Goal: Task Accomplishment & Management: Manage account settings

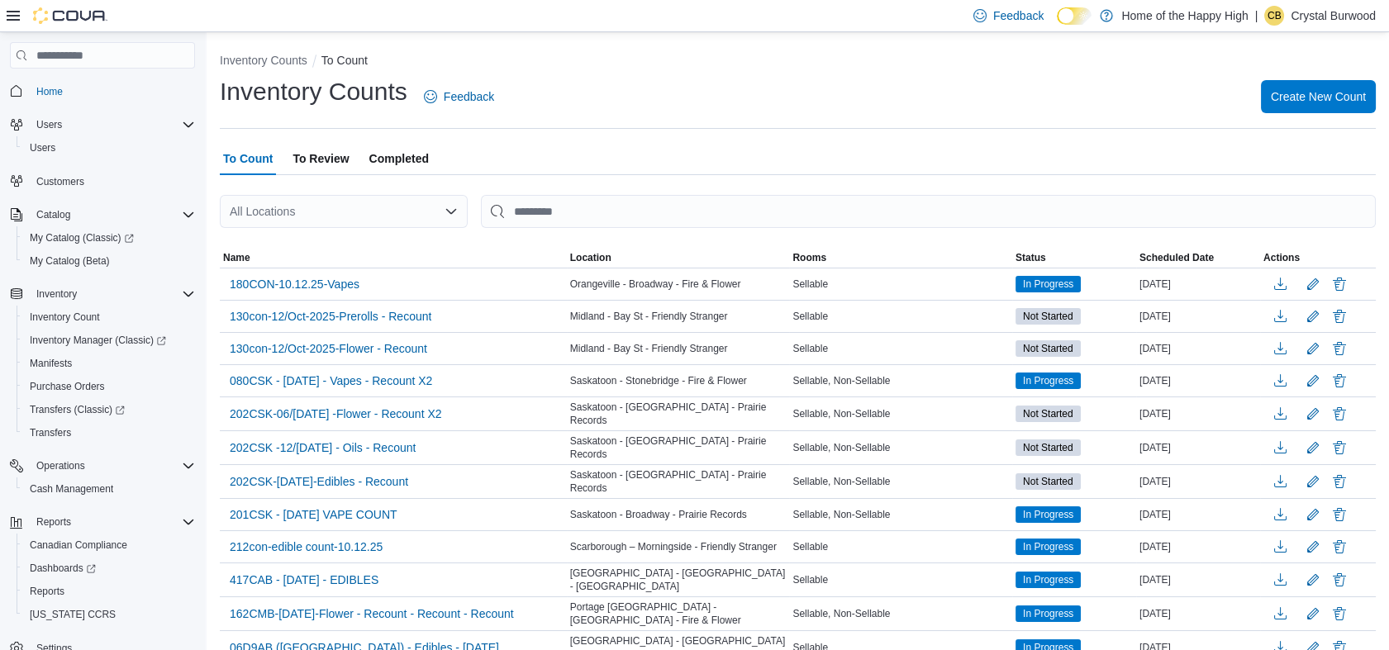
click at [1364, 14] on p "Crystal Burwood" at bounding box center [1333, 16] width 85 height 20
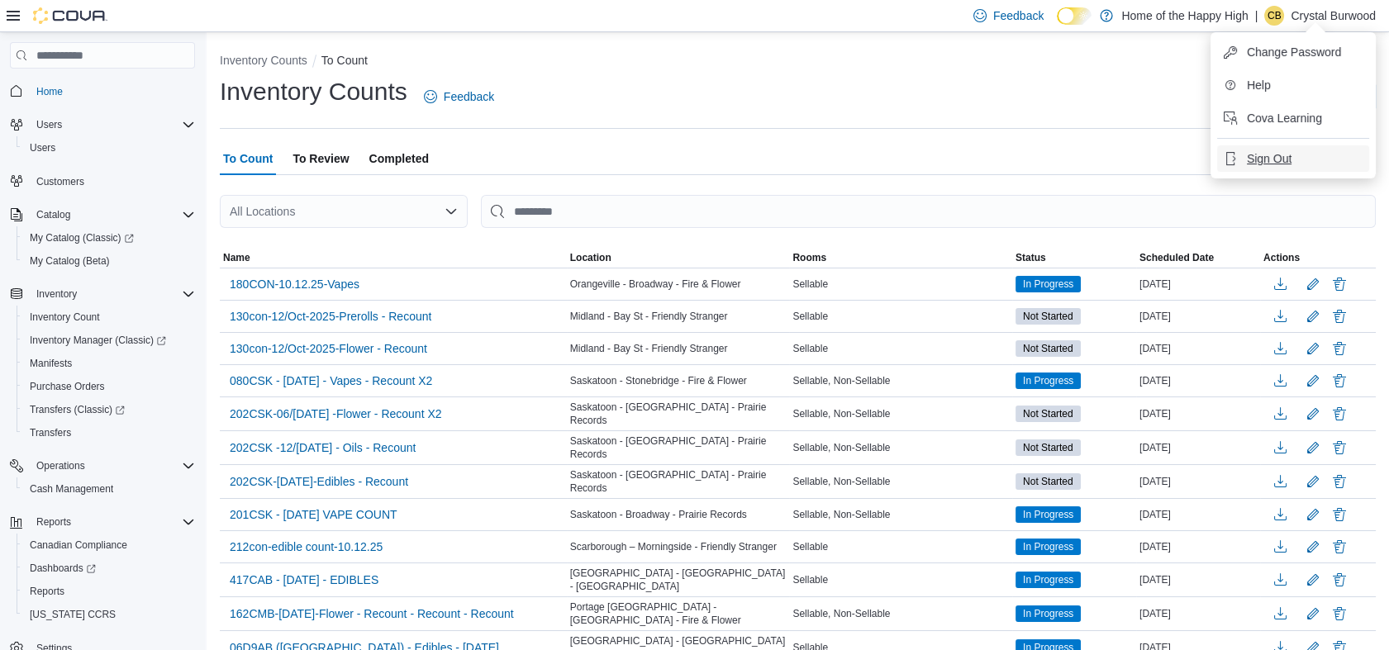
click at [1283, 153] on span "Sign Out" at bounding box center [1269, 158] width 45 height 17
